Goal: Contribute content

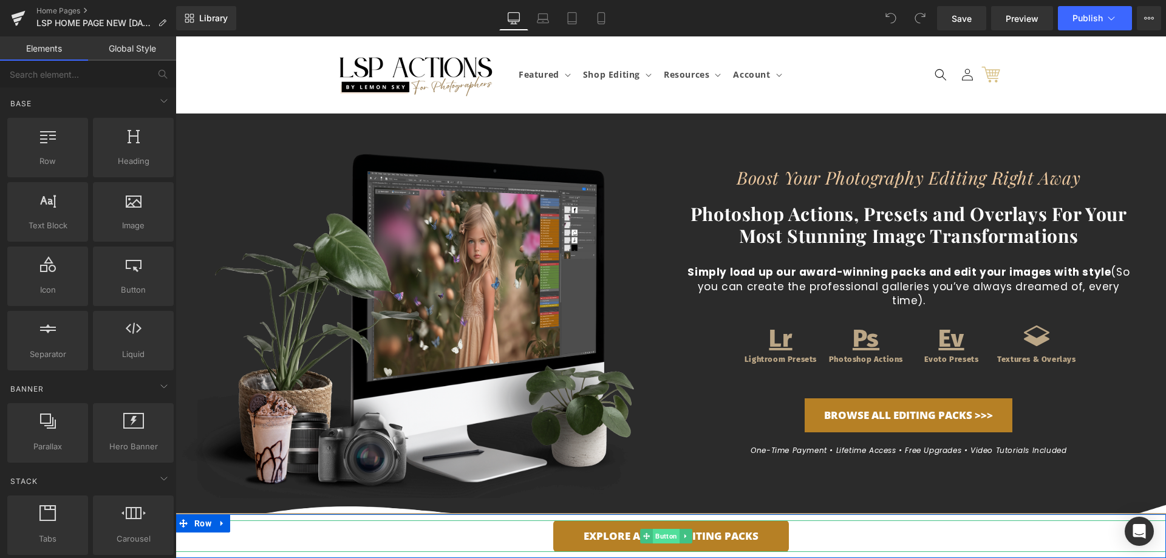
click at [656, 534] on span "Button" at bounding box center [666, 536] width 27 height 15
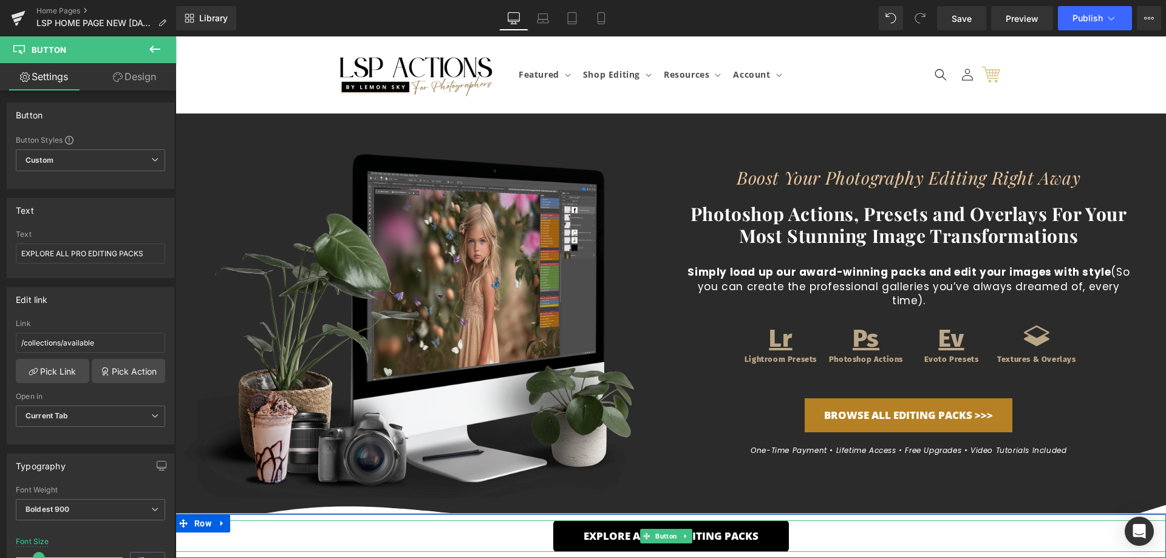
click at [621, 536] on link "EXPLORE ALL PRO EDITING PACKS" at bounding box center [671, 536] width 236 height 32
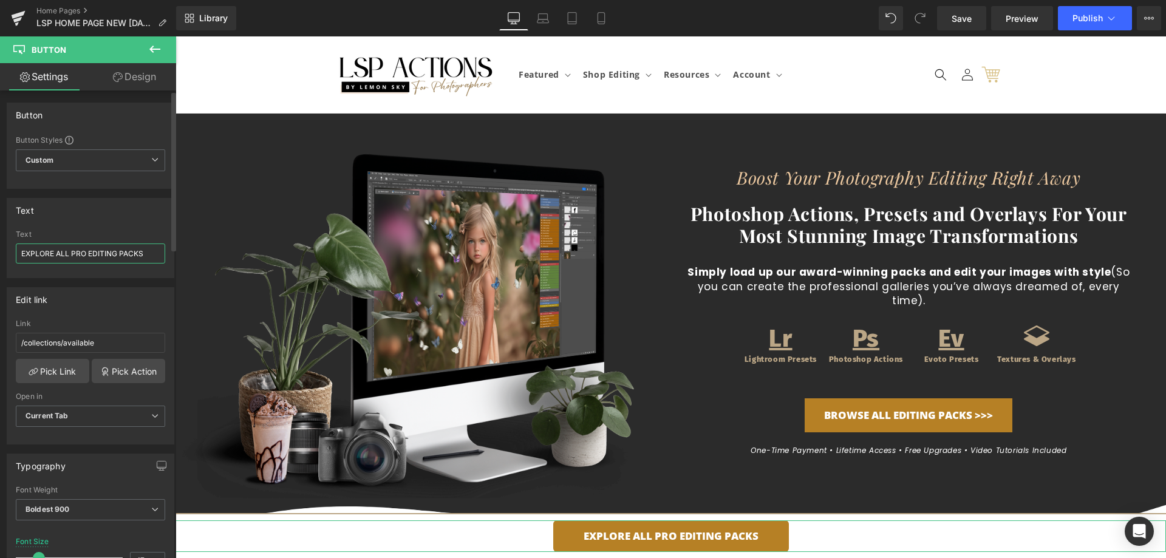
click at [86, 254] on input "EXPLORE ALL PRO EDITING PACKS" at bounding box center [90, 253] width 149 height 20
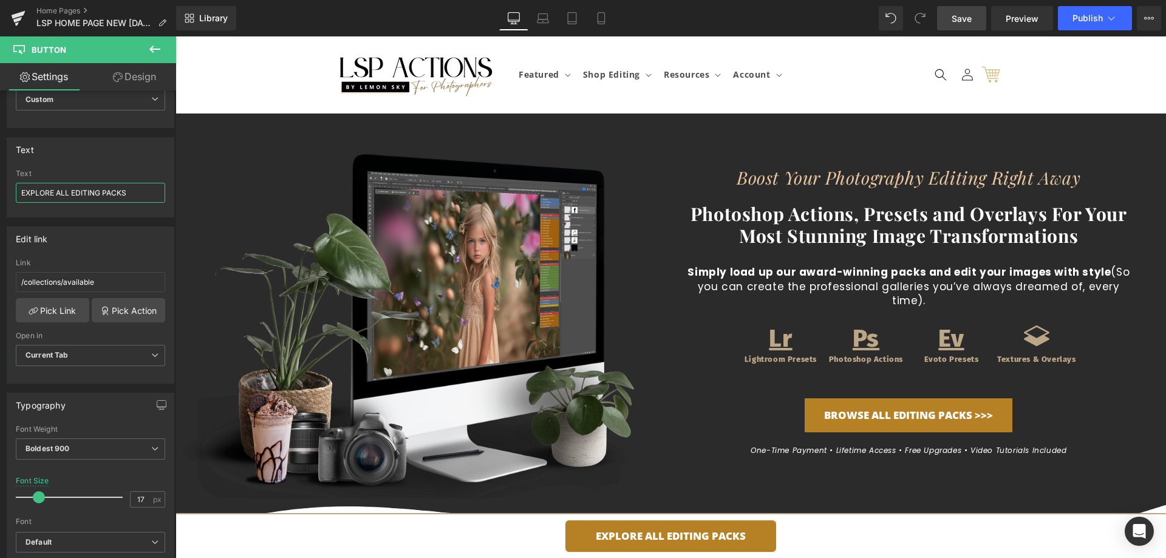
type input "EXPLORE ALL EDITING PACKS"
click at [959, 16] on span "Save" at bounding box center [961, 18] width 20 height 13
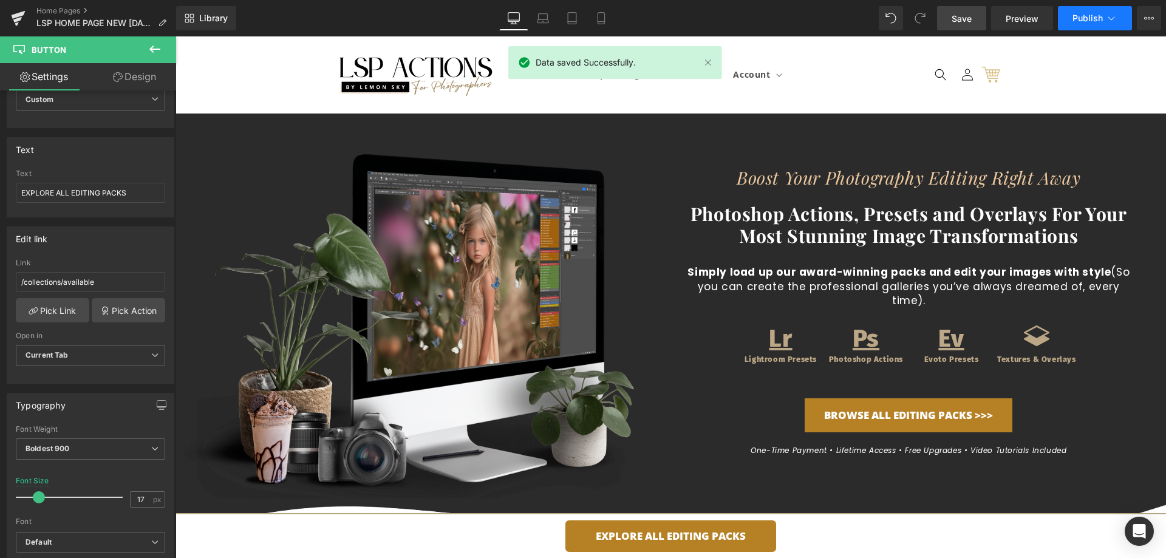
click at [1080, 13] on span "Publish" at bounding box center [1087, 18] width 30 height 10
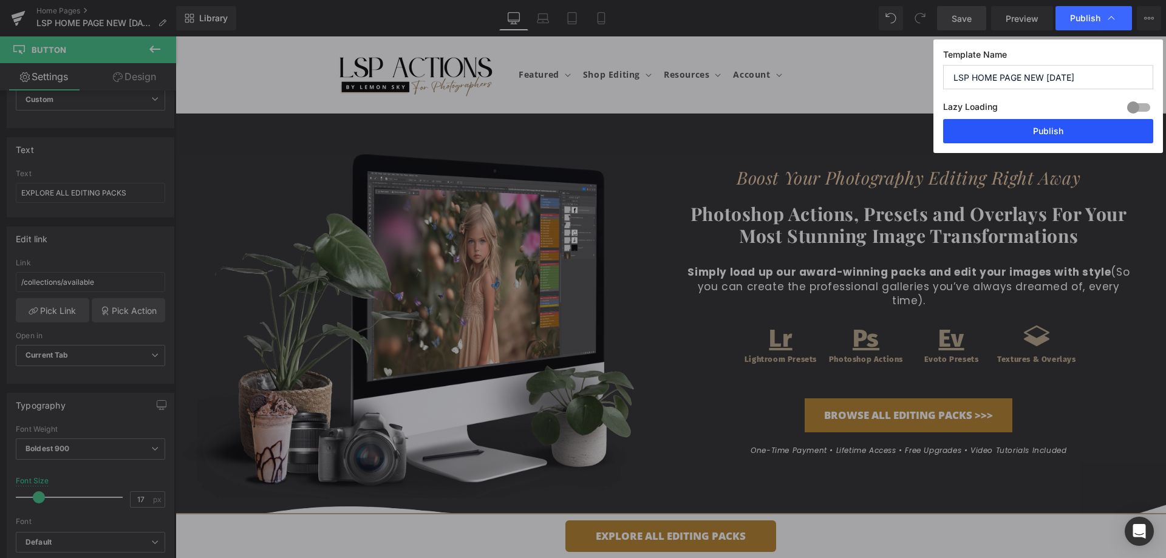
click at [1042, 129] on button "Publish" at bounding box center [1048, 131] width 210 height 24
